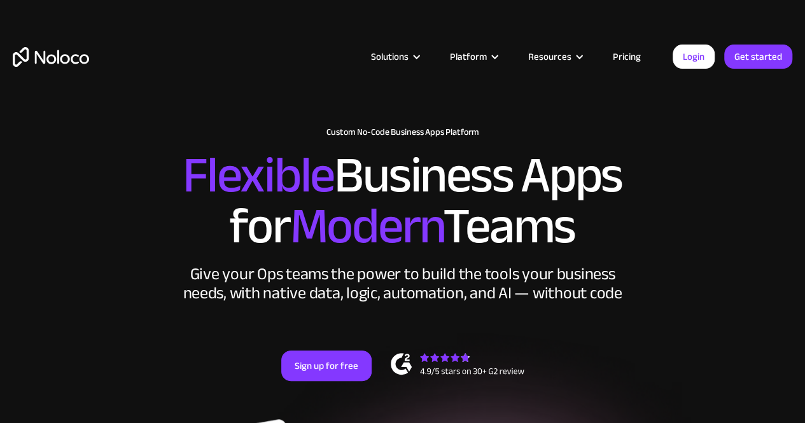
click at [634, 58] on link "Pricing" at bounding box center [627, 56] width 60 height 17
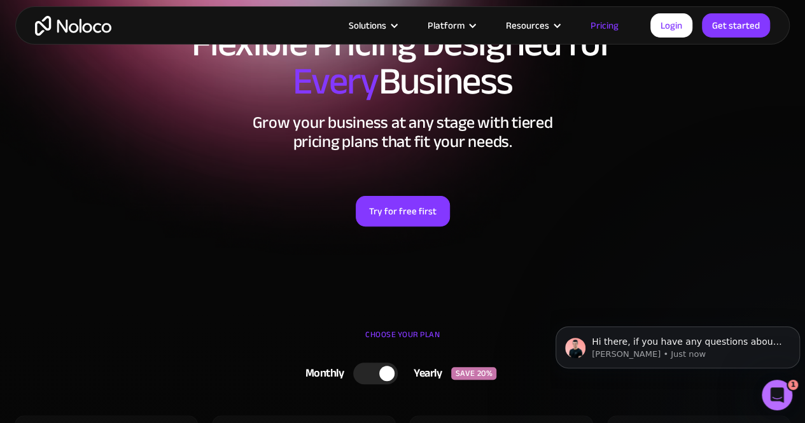
scroll to position [83, 0]
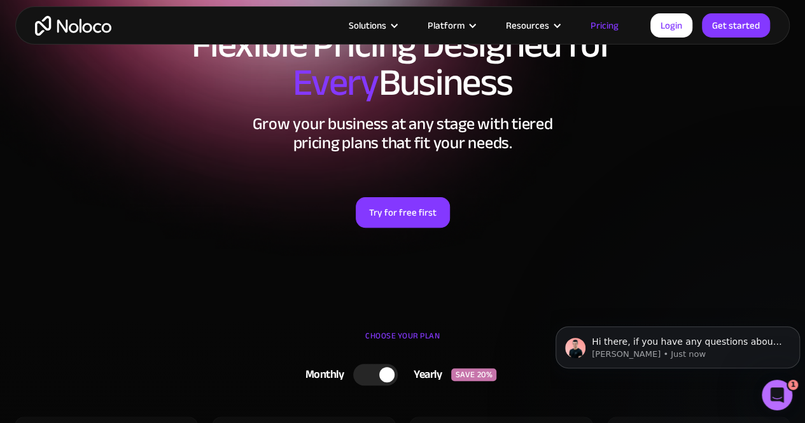
click at [397, 26] on div at bounding box center [394, 26] width 10 height 10
click at [386, 33] on div "Solutions" at bounding box center [368, 25] width 38 height 17
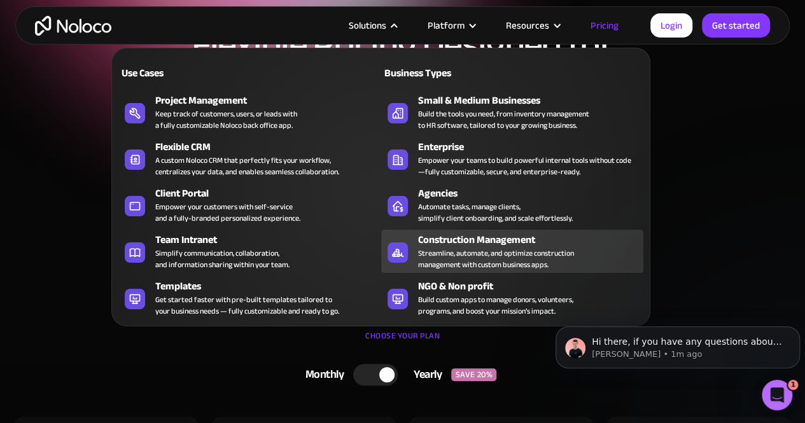
click at [502, 242] on div "Construction Management" at bounding box center [533, 239] width 231 height 15
